Goal: Task Accomplishment & Management: Use online tool/utility

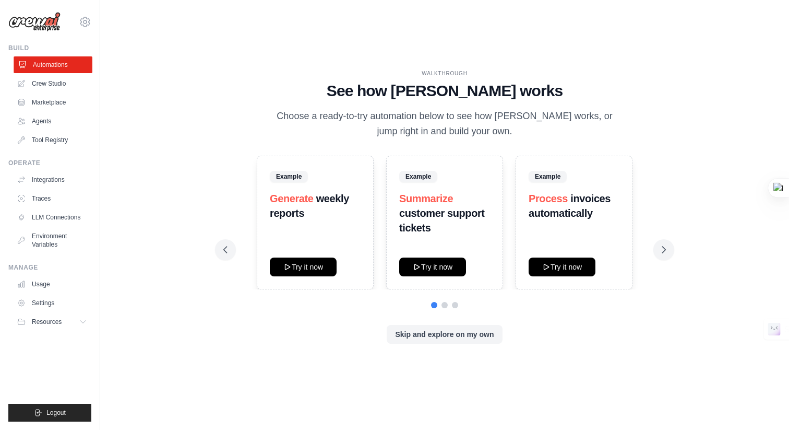
click at [53, 68] on link "Automations" at bounding box center [53, 64] width 79 height 17
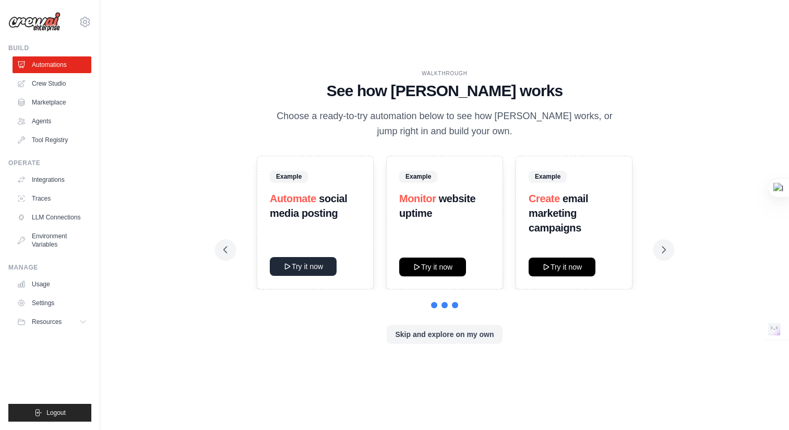
click at [323, 265] on button "Try it now" at bounding box center [303, 266] width 67 height 19
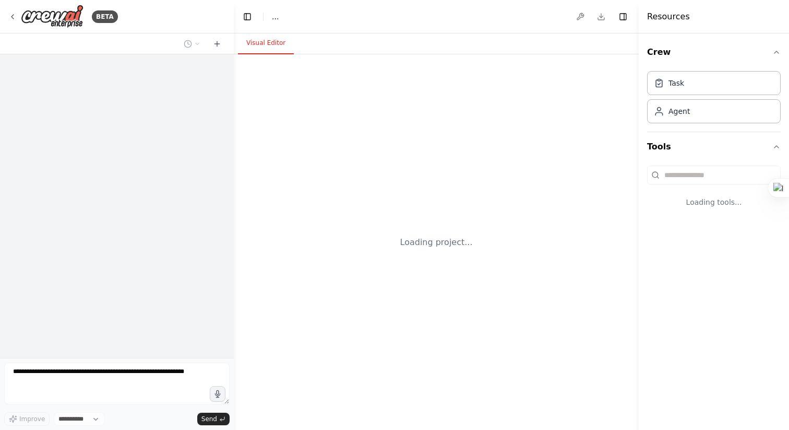
select select "****"
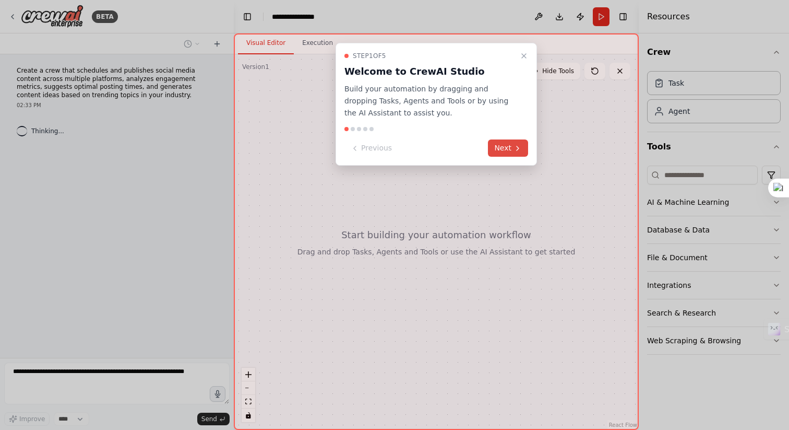
click at [510, 153] on button "Next" at bounding box center [508, 147] width 40 height 17
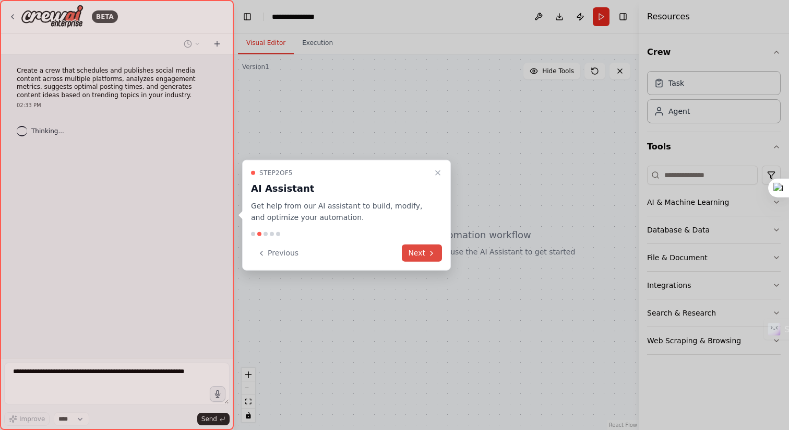
click at [434, 262] on div "Step 2 of 5 AI Assistant Get help from our AI assistant to build, modify, and o…" at bounding box center [346, 214] width 209 height 111
click at [433, 257] on button "Next" at bounding box center [422, 252] width 40 height 17
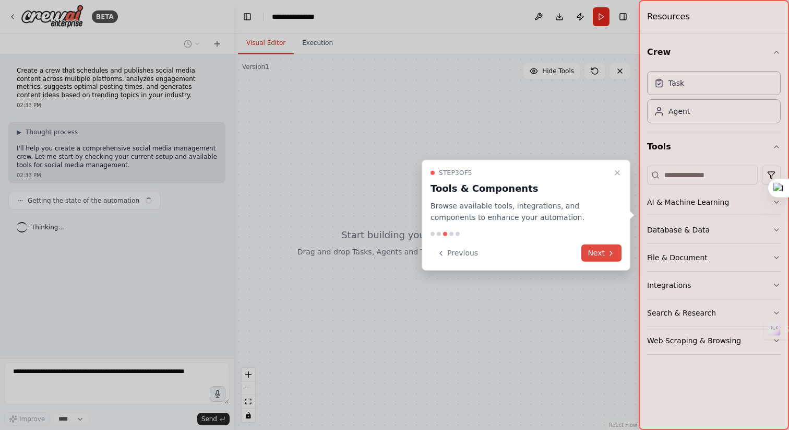
click at [613, 250] on icon at bounding box center [611, 253] width 8 height 8
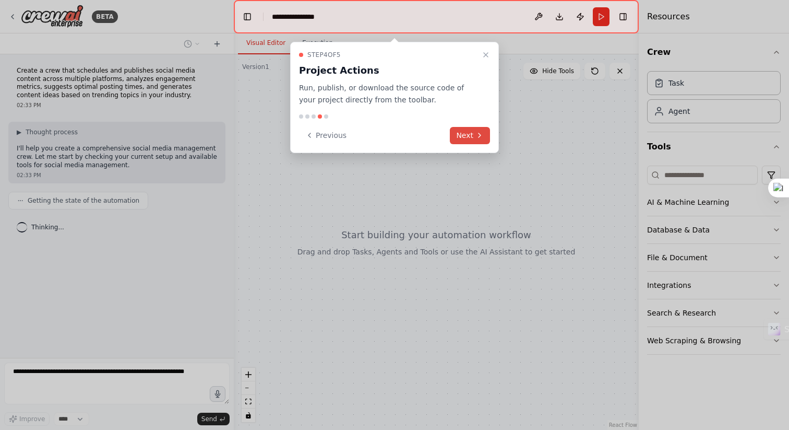
click at [458, 137] on button "Next" at bounding box center [470, 135] width 40 height 17
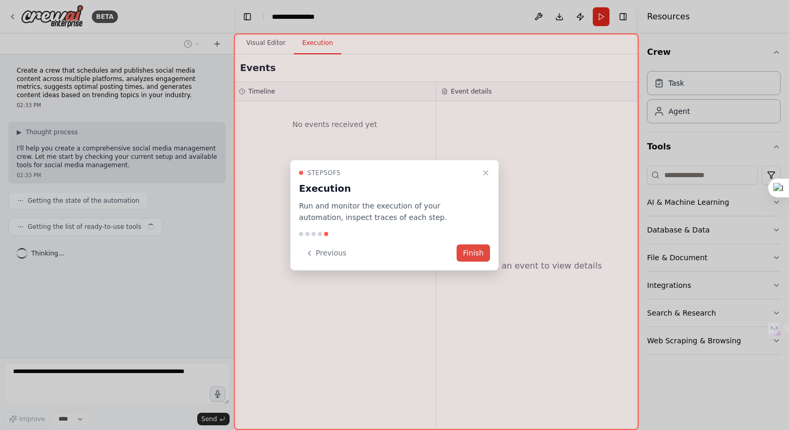
click at [478, 261] on button "Finish" at bounding box center [473, 252] width 33 height 17
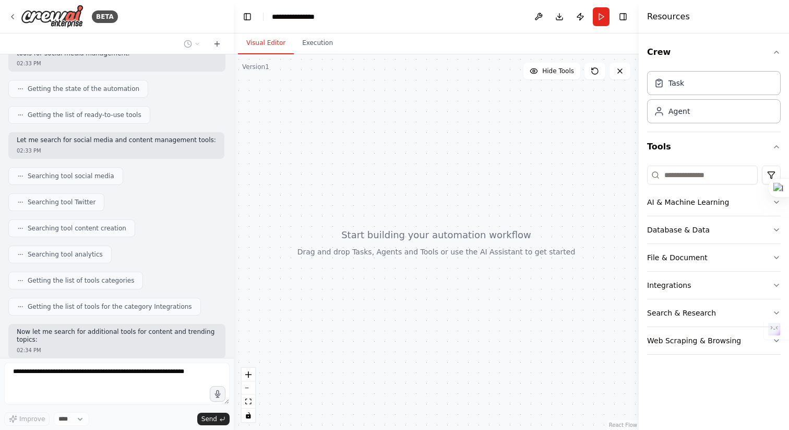
scroll to position [173, 0]
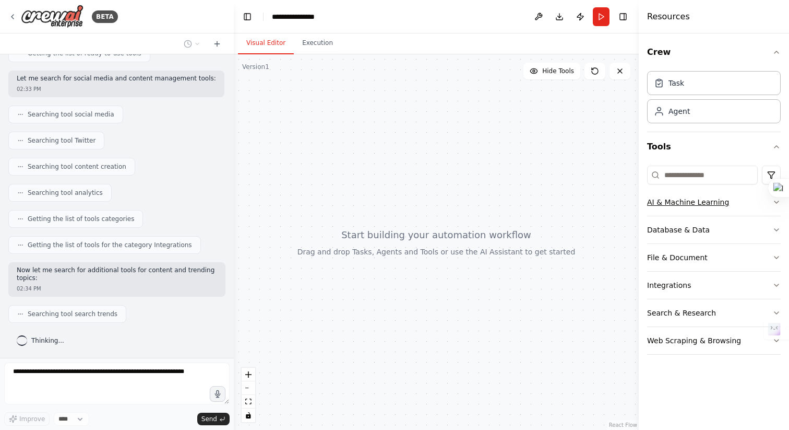
click at [729, 208] on button "AI & Machine Learning" at bounding box center [714, 201] width 134 height 27
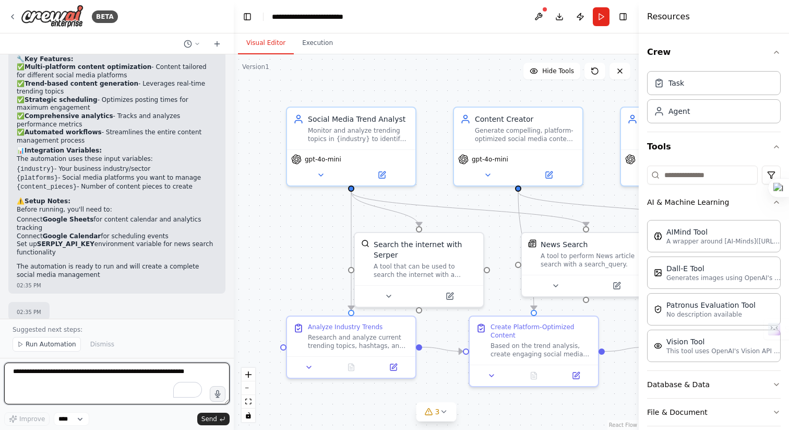
scroll to position [1082, 0]
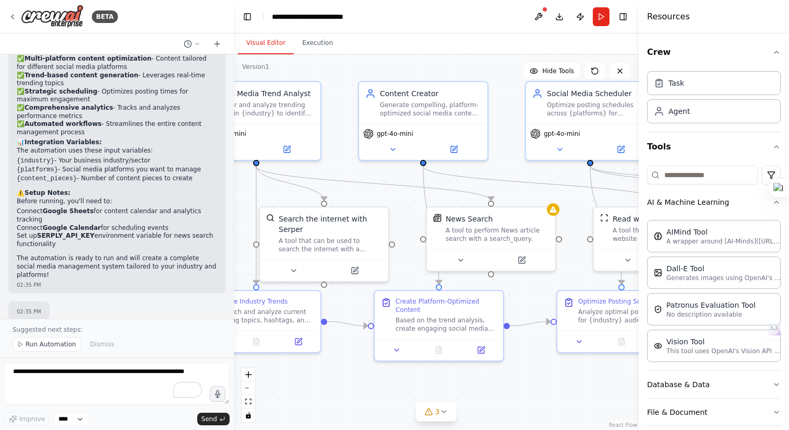
drag, startPoint x: 331, startPoint y: 270, endPoint x: 233, endPoint y: 245, distance: 100.4
click at [233, 245] on div "BETA Create a crew that schedules and publishes social media content across mul…" at bounding box center [394, 215] width 789 height 430
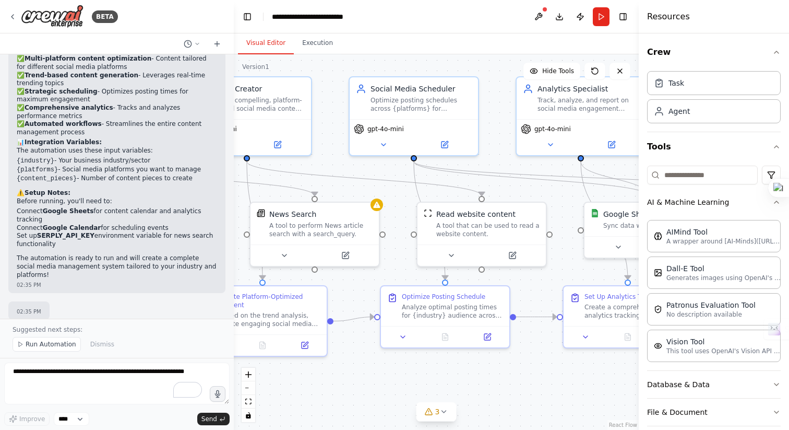
drag, startPoint x: 536, startPoint y: 385, endPoint x: 361, endPoint y: 381, distance: 175.0
click at [361, 381] on div ".deletable-edge-delete-btn { width: 20px; height: 20px; border: 0px solid #ffff…" at bounding box center [436, 241] width 405 height 375
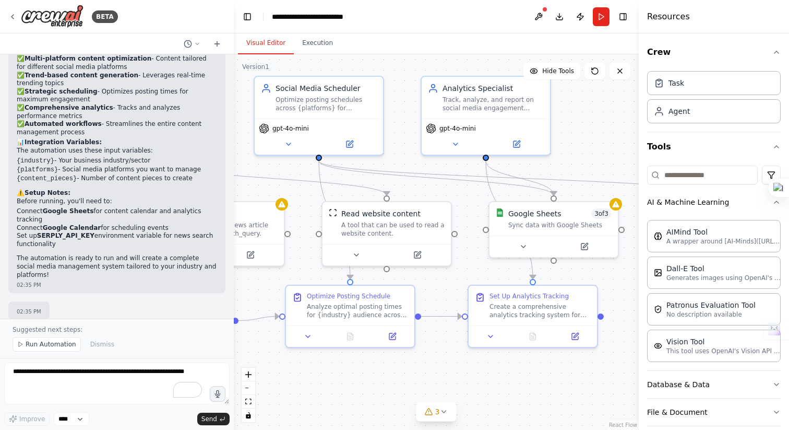
drag, startPoint x: 572, startPoint y: 381, endPoint x: 442, endPoint y: 380, distance: 129.5
click at [442, 380] on div ".deletable-edge-delete-btn { width: 20px; height: 20px; border: 0px solid #ffff…" at bounding box center [436, 241] width 405 height 375
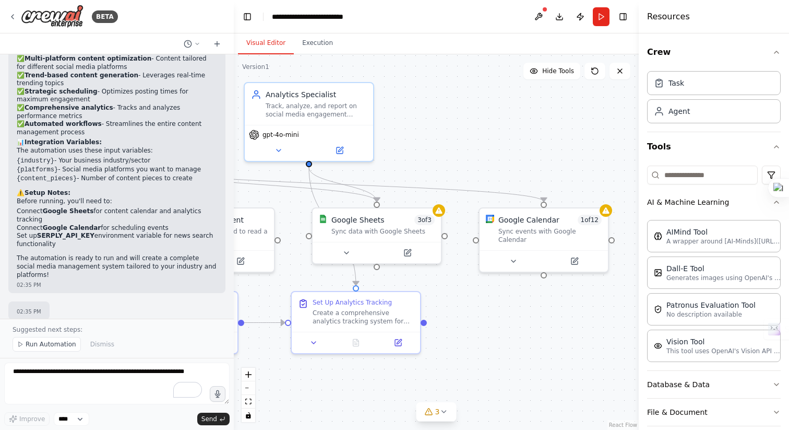
drag, startPoint x: 566, startPoint y: 380, endPoint x: 430, endPoint y: 383, distance: 136.3
click at [430, 383] on div ".deletable-edge-delete-btn { width: 20px; height: 20px; border: 0px solid #ffff…" at bounding box center [436, 241] width 405 height 375
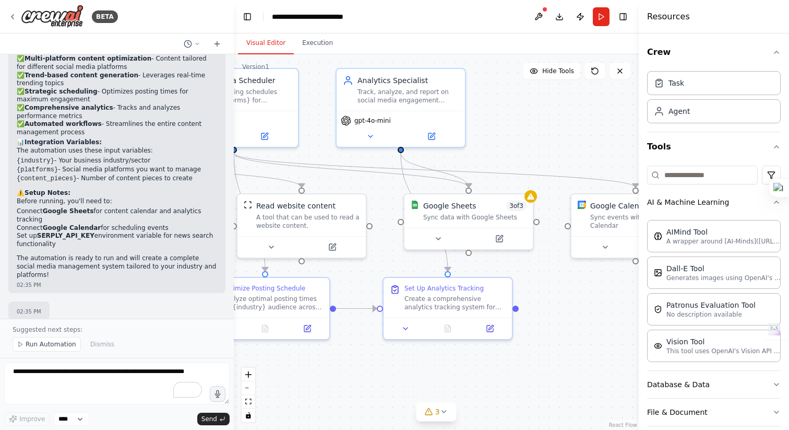
drag, startPoint x: 543, startPoint y: 342, endPoint x: 646, endPoint y: 329, distance: 104.2
click at [646, 329] on div "BETA Create a crew that schedules and publishes social media content across mul…" at bounding box center [394, 215] width 789 height 430
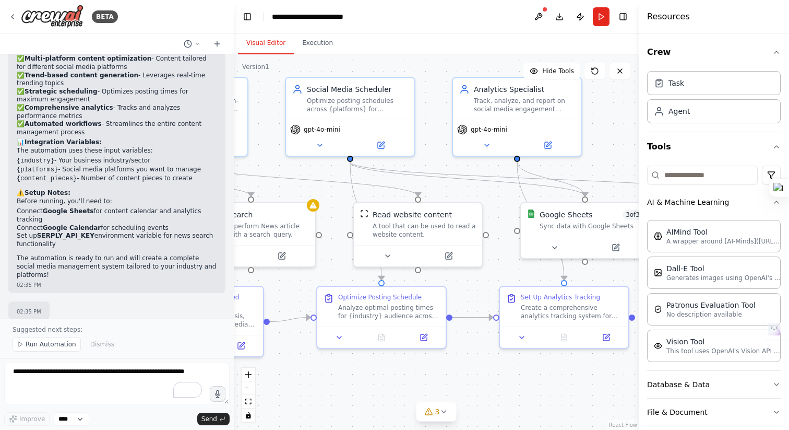
drag, startPoint x: 504, startPoint y: 371, endPoint x: 598, endPoint y: 380, distance: 94.9
click at [622, 380] on div ".deletable-edge-delete-btn { width: 20px; height: 20px; border: 0px solid #ffff…" at bounding box center [436, 241] width 405 height 375
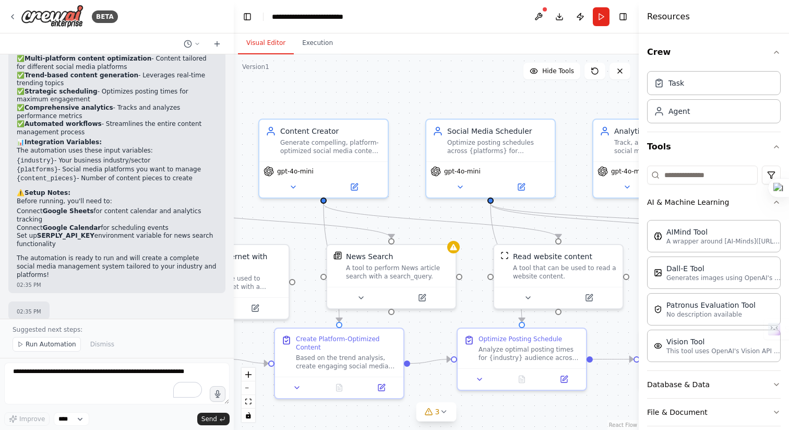
drag, startPoint x: 488, startPoint y: 379, endPoint x: 612, endPoint y: 414, distance: 128.6
click at [626, 420] on div ".deletable-edge-delete-btn { width: 20px; height: 20px; border: 0px solid #ffff…" at bounding box center [436, 241] width 405 height 375
click at [445, 412] on icon at bounding box center [444, 411] width 8 height 8
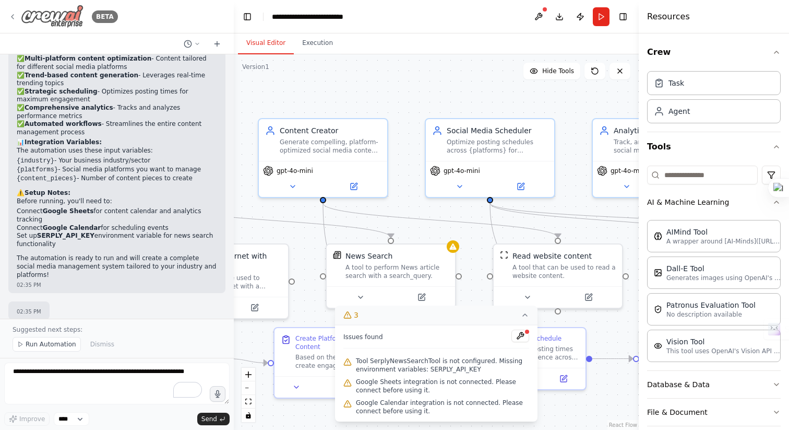
click at [14, 19] on icon at bounding box center [12, 17] width 8 height 8
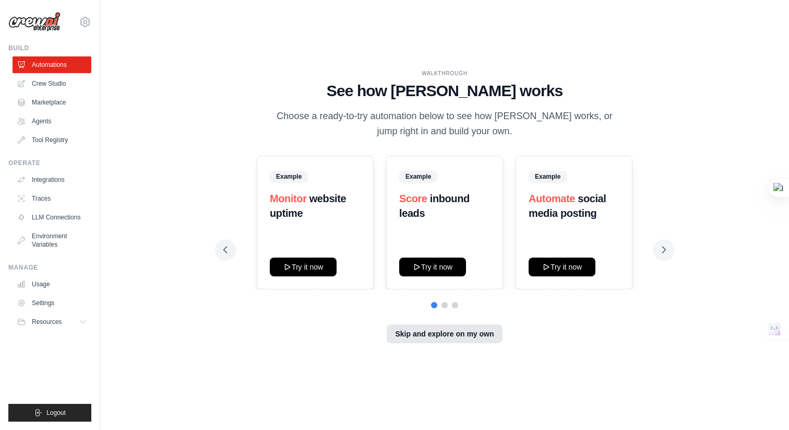
click at [421, 333] on button "Skip and explore on my own" at bounding box center [444, 333] width 115 height 19
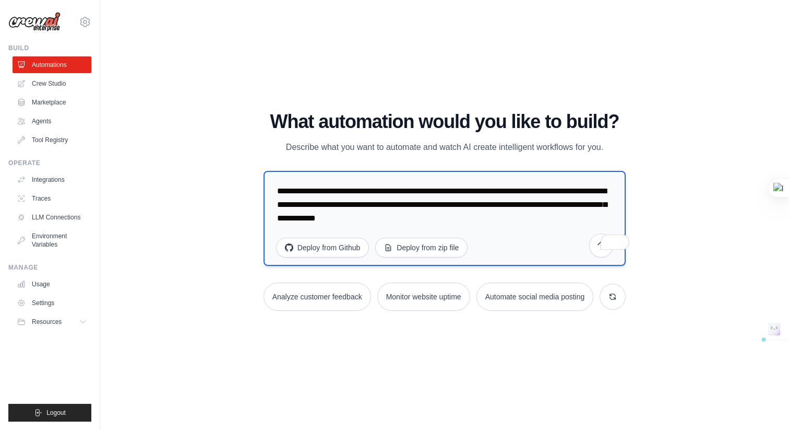
drag, startPoint x: 502, startPoint y: 222, endPoint x: 304, endPoint y: 193, distance: 199.5
click at [304, 193] on textarea "**********" at bounding box center [445, 218] width 363 height 95
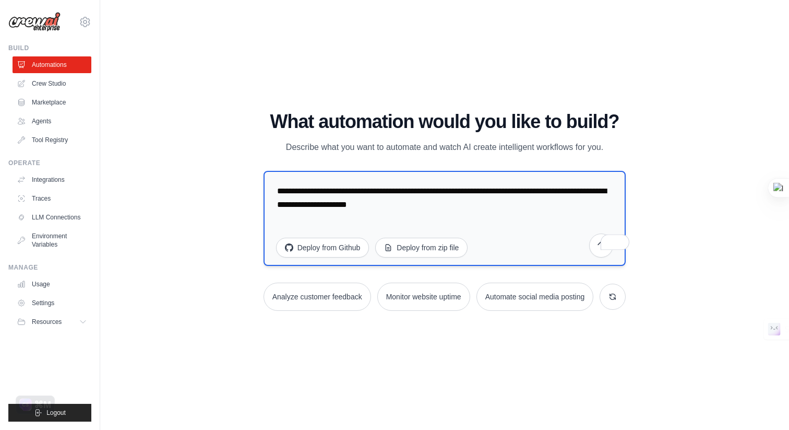
click at [384, 203] on textarea "**********" at bounding box center [445, 218] width 363 height 95
click at [445, 207] on textarea "**********" at bounding box center [445, 218] width 363 height 95
click at [415, 192] on textarea "**********" at bounding box center [445, 218] width 363 height 95
click at [502, 192] on textarea "**********" at bounding box center [445, 218] width 363 height 95
click at [522, 255] on textarea "**********" at bounding box center [445, 218] width 363 height 95
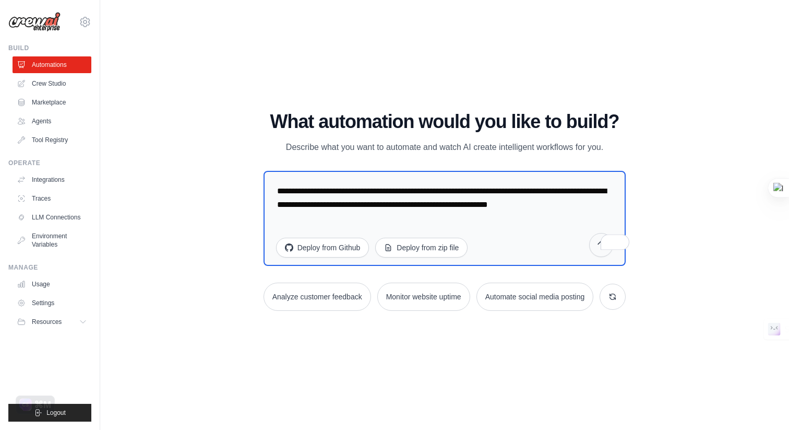
type textarea "**********"
click at [614, 254] on button "submit" at bounding box center [602, 245] width 24 height 24
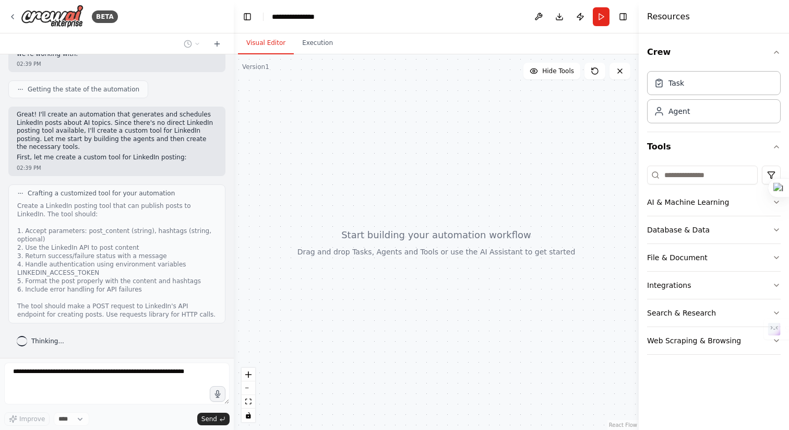
scroll to position [542, 0]
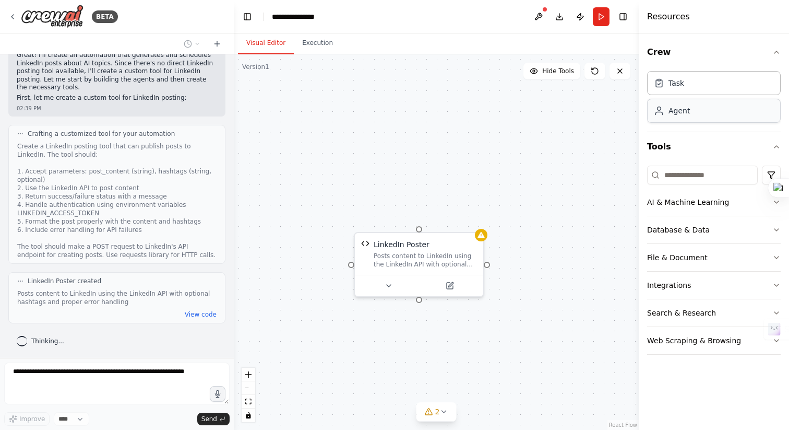
click at [682, 120] on div "Agent" at bounding box center [714, 111] width 134 height 24
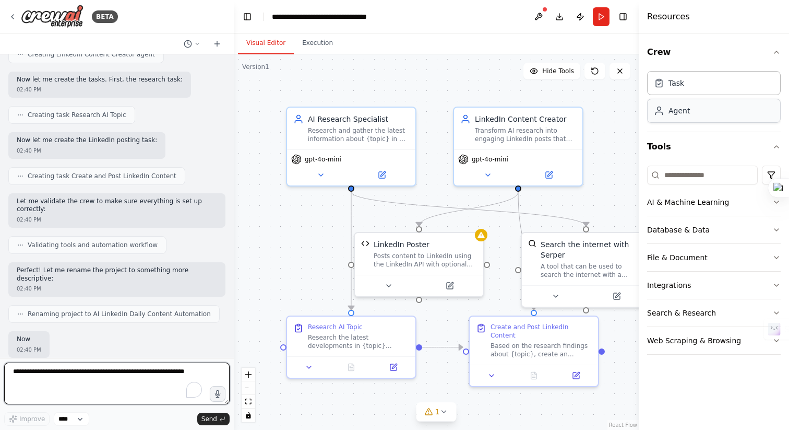
scroll to position [1083, 0]
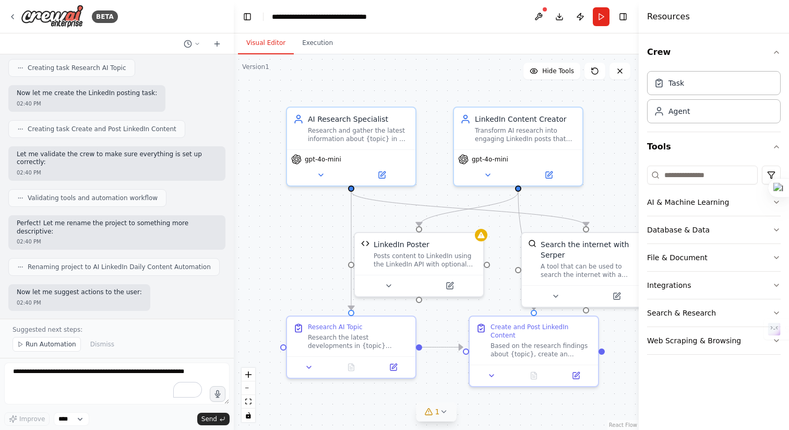
click at [449, 415] on button "1" at bounding box center [437, 411] width 40 height 19
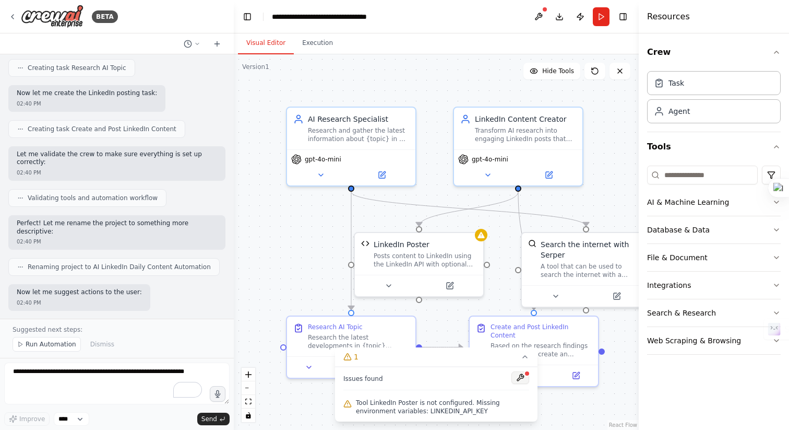
click at [521, 379] on button at bounding box center [521, 377] width 18 height 13
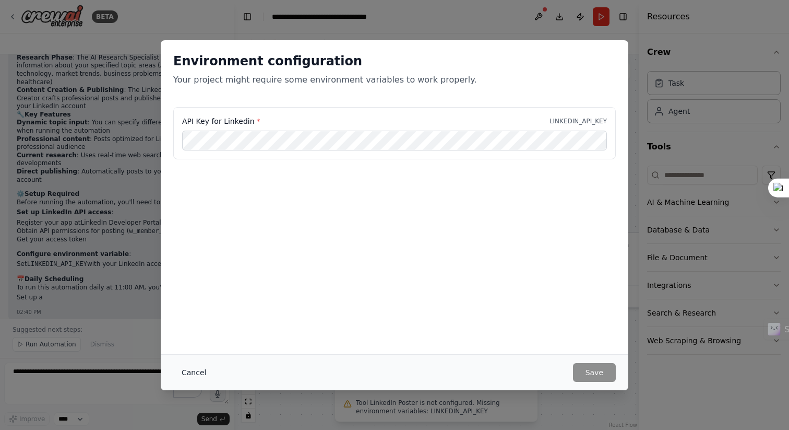
click at [193, 373] on button "Cancel" at bounding box center [193, 372] width 41 height 19
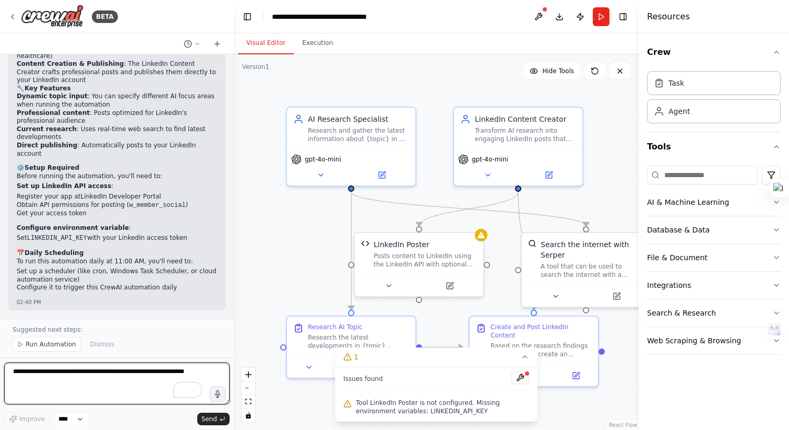
click at [113, 385] on textarea "To enrich screen reader interactions, please activate Accessibility in Grammarl…" at bounding box center [117, 383] width 226 height 42
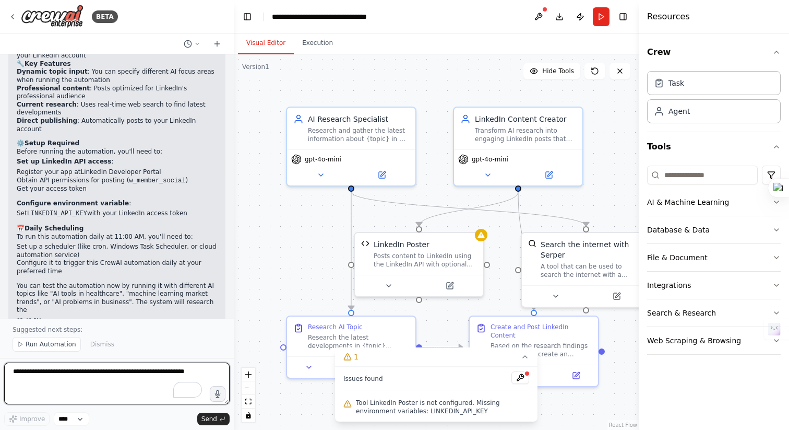
scroll to position [1498, 0]
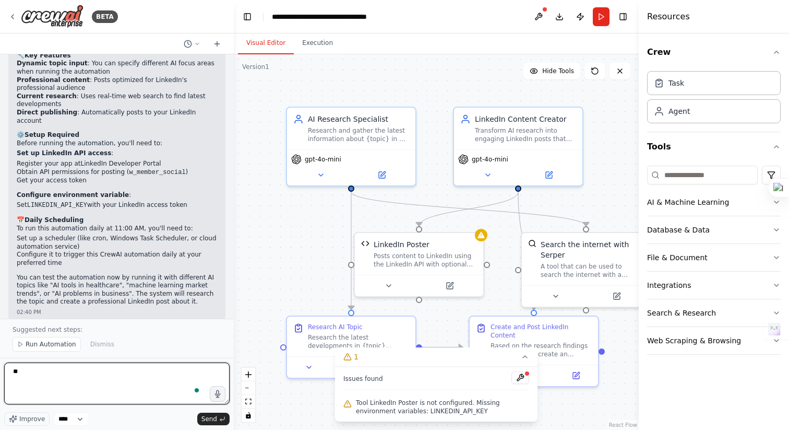
type textarea "*"
type textarea "**********"
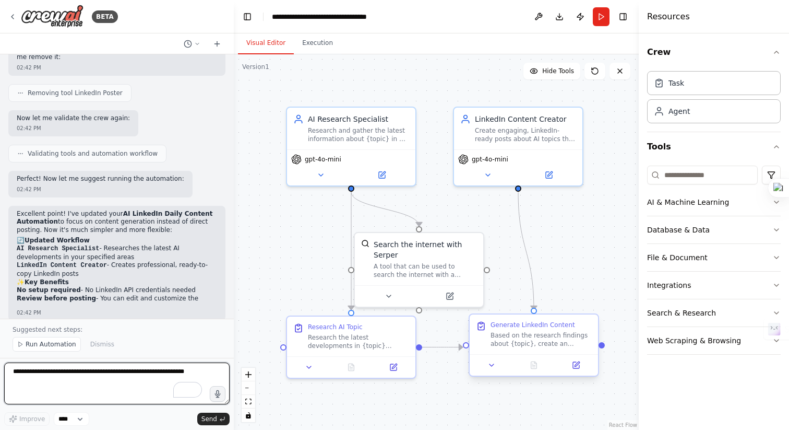
scroll to position [2297, 0]
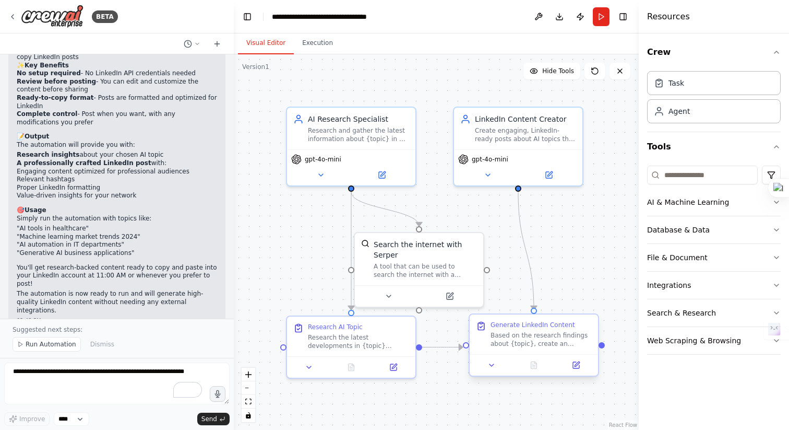
scroll to position [2513, 0]
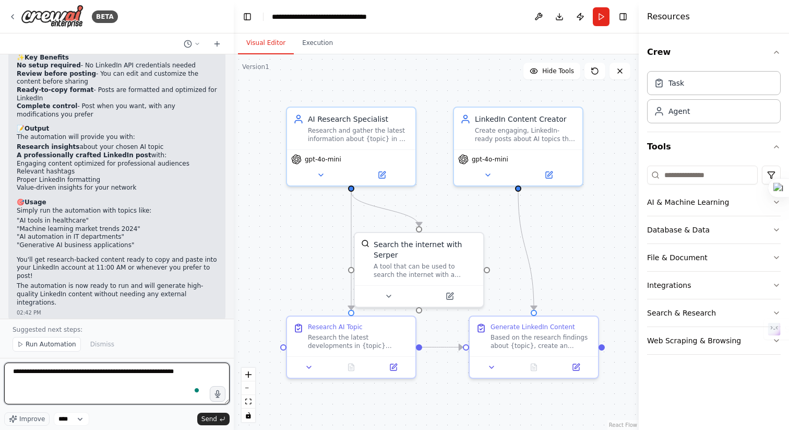
type textarea "**********"
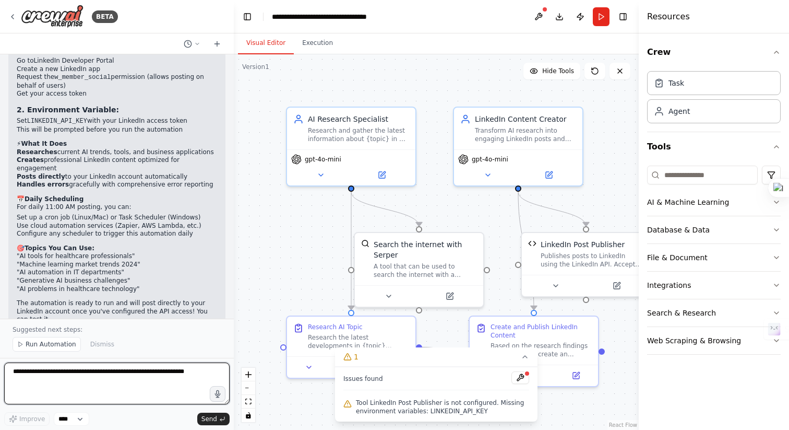
scroll to position [3610, 0]
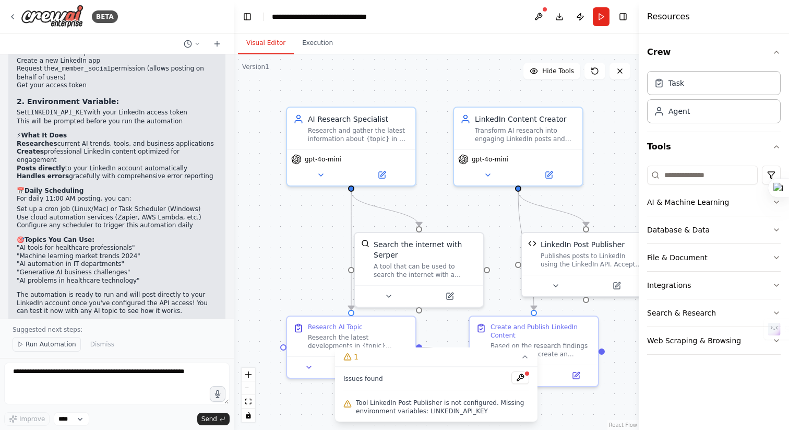
click at [44, 343] on span "Run Automation" at bounding box center [51, 344] width 51 height 8
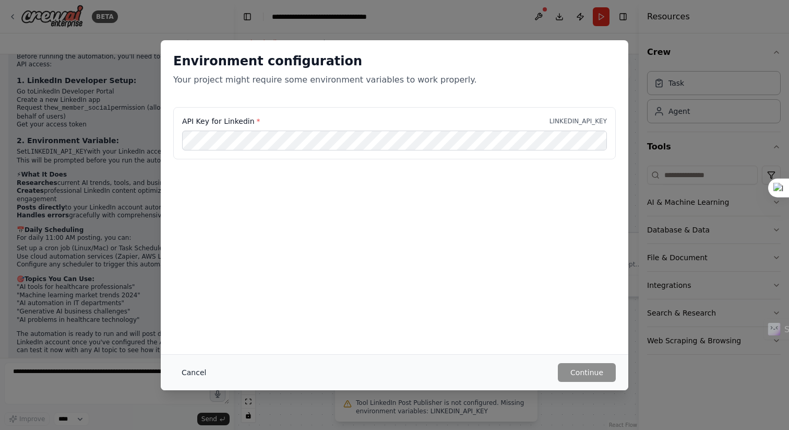
click at [202, 371] on button "Cancel" at bounding box center [193, 372] width 41 height 19
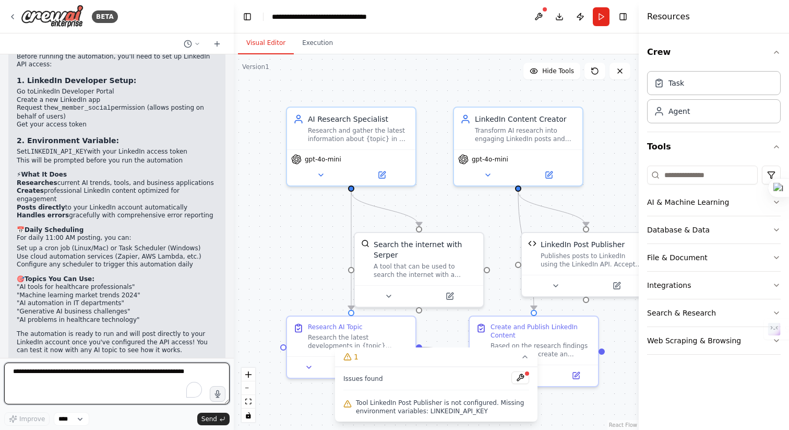
click at [63, 383] on textarea "To enrich screen reader interactions, please activate Accessibility in Grammarl…" at bounding box center [117, 383] width 226 height 42
type textarea "**********"
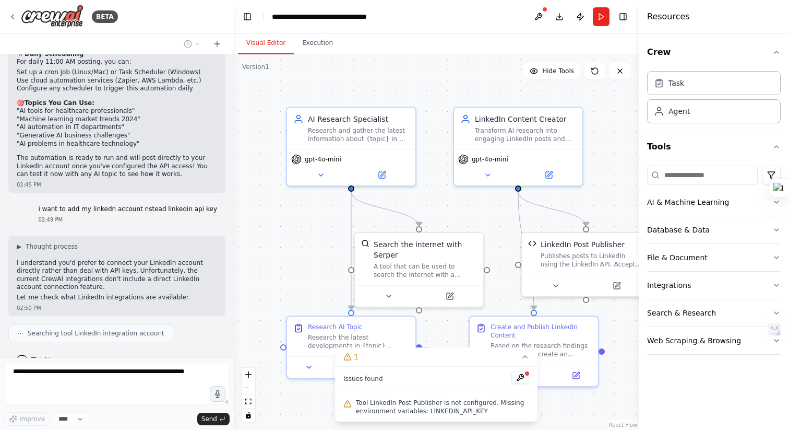
scroll to position [3773, 0]
